Goal: Information Seeking & Learning: Learn about a topic

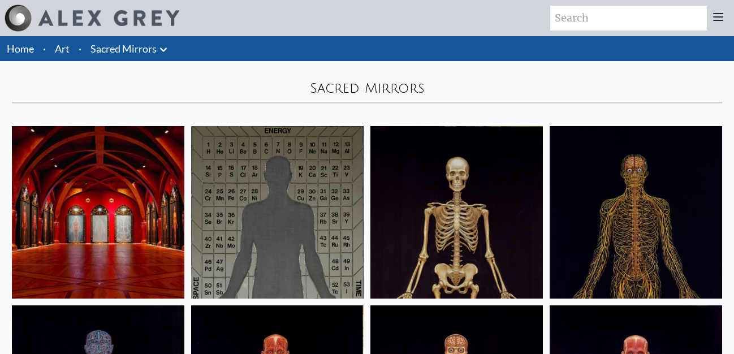
click at [108, 200] on img at bounding box center [98, 212] width 173 height 173
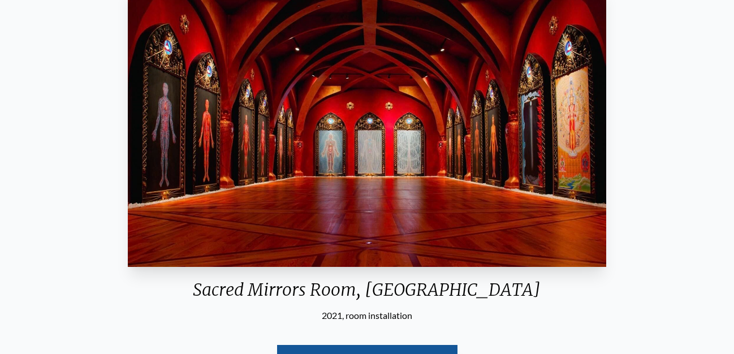
scroll to position [83, 0]
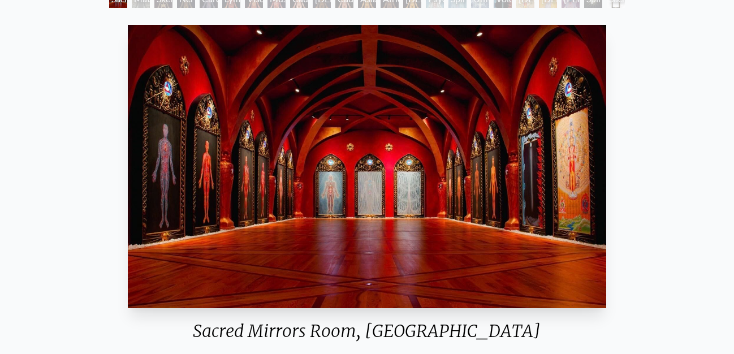
click at [335, 162] on img "1 / 23" at bounding box center [367, 166] width 478 height 283
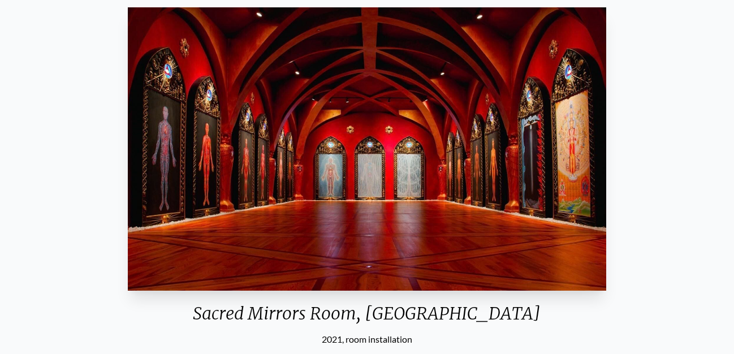
click at [366, 312] on div "Sacred Mirrors Room, [GEOGRAPHIC_DATA]" at bounding box center [366, 317] width 487 height 29
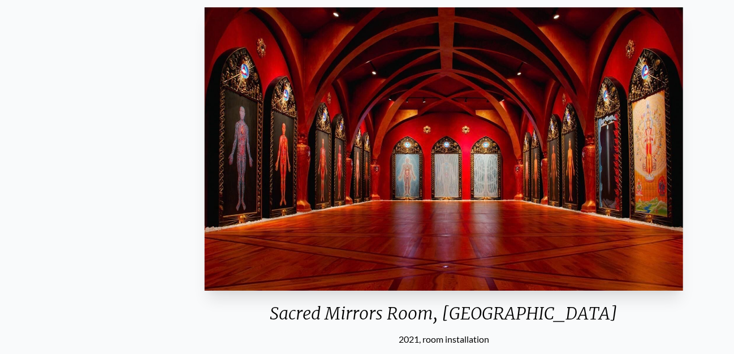
click at [305, 305] on div "Sacred Mirrors Room, [GEOGRAPHIC_DATA]" at bounding box center [443, 317] width 487 height 29
